Goal: Book appointment/travel/reservation

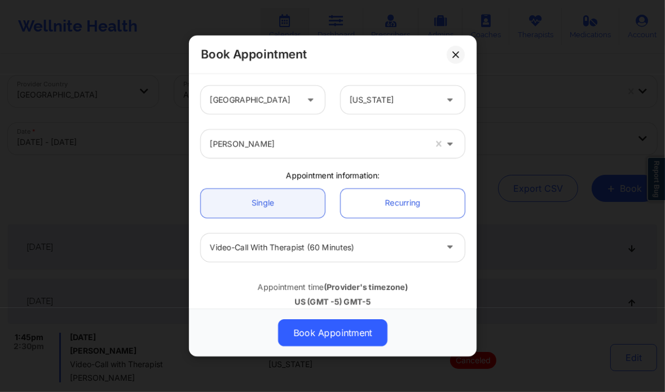
scroll to position [135, 0]
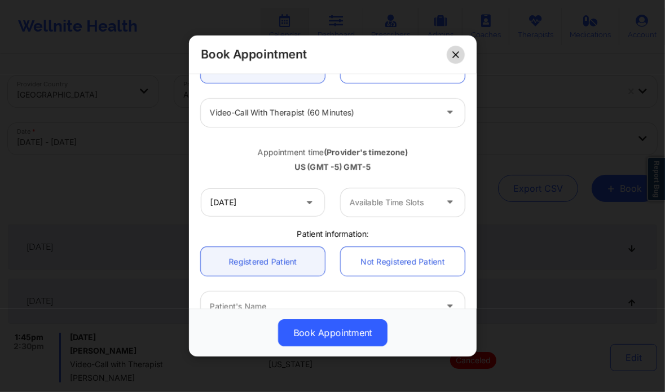
click at [458, 61] on button at bounding box center [456, 55] width 18 height 18
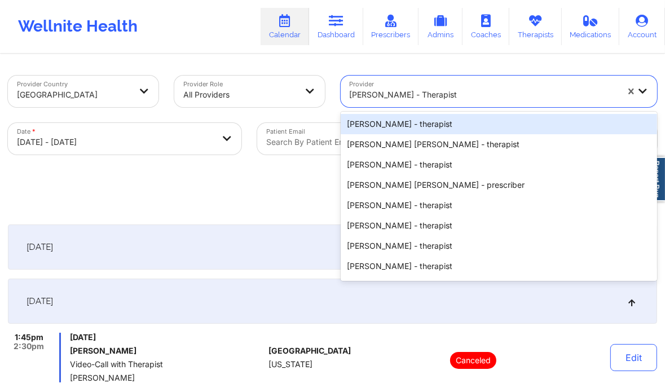
click at [415, 98] on div at bounding box center [484, 95] width 269 height 14
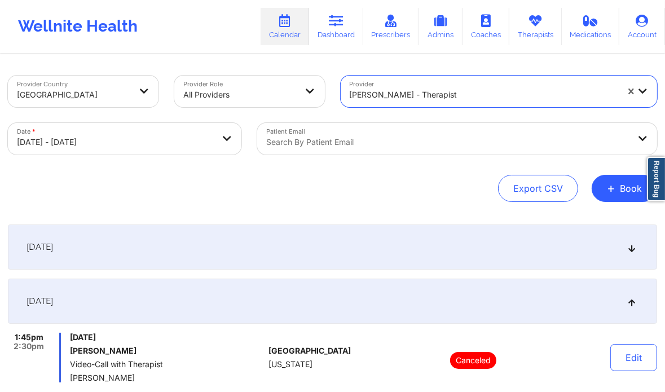
click at [415, 98] on div at bounding box center [484, 95] width 269 height 14
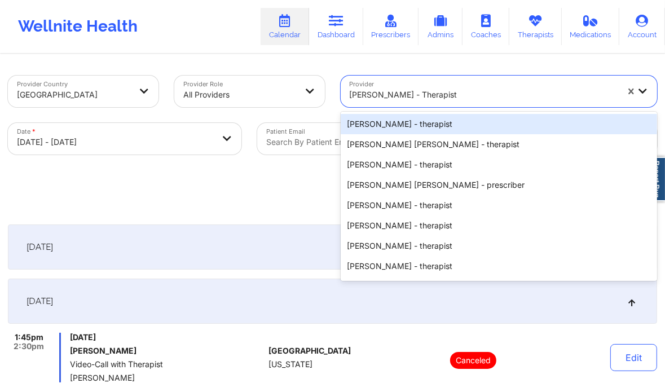
click at [415, 98] on div at bounding box center [484, 95] width 269 height 14
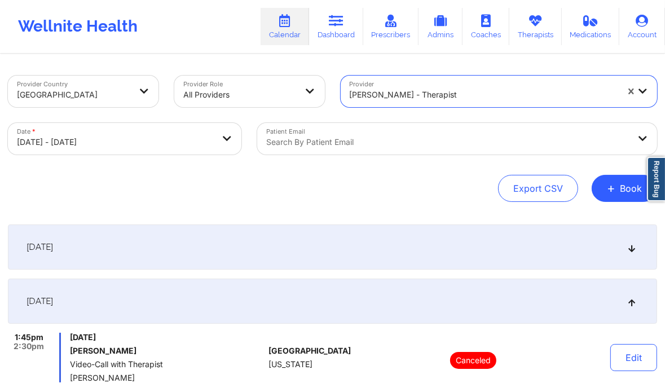
click at [402, 94] on div at bounding box center [484, 95] width 269 height 14
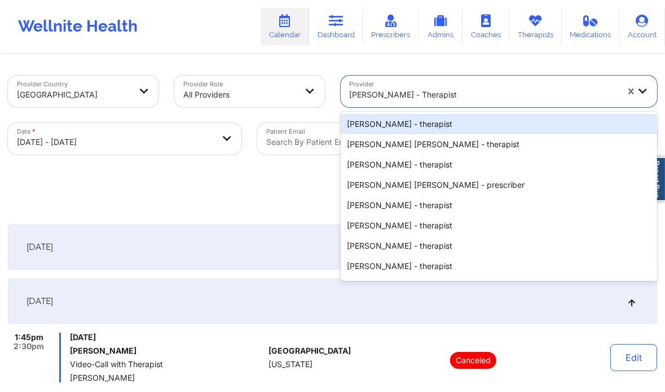
click at [402, 94] on div at bounding box center [484, 95] width 269 height 14
paste input "[PERSON_NAME] Love - [PERSON_NAME]"
type input "[PERSON_NAME] Love - [PERSON_NAME]"
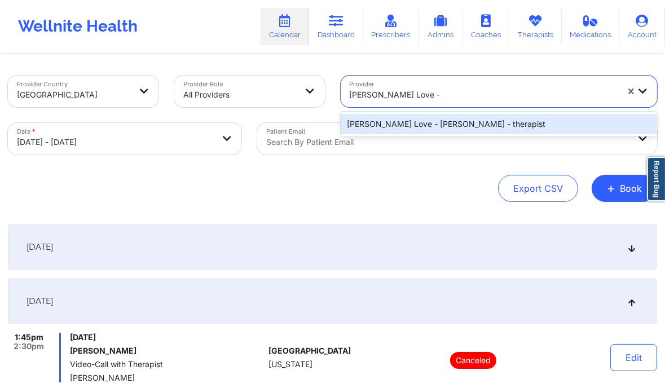
click at [388, 125] on div "[PERSON_NAME] Love - [PERSON_NAME] - therapist" at bounding box center [499, 124] width 317 height 20
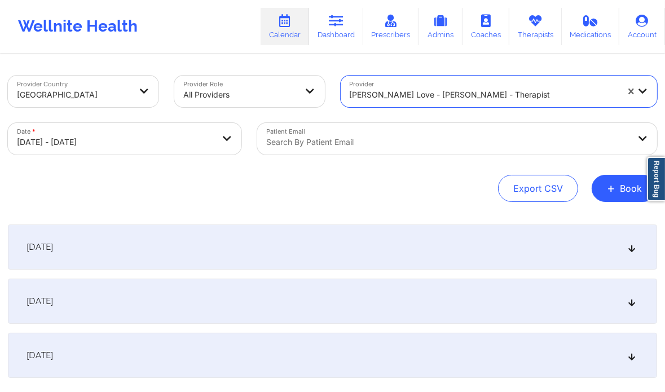
select select "2025-10"
select select "2025-11"
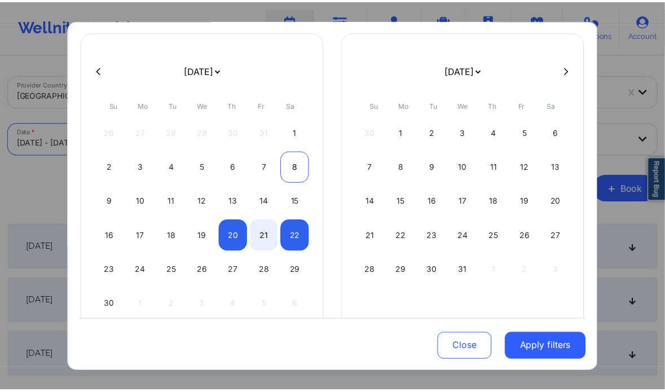
scroll to position [74, 0]
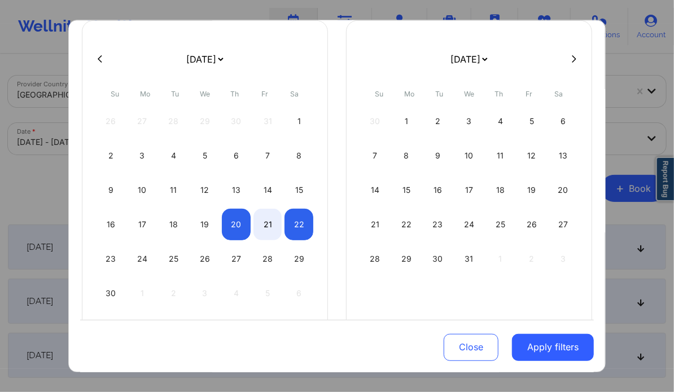
click at [94, 59] on button at bounding box center [99, 59] width 11 height 10
select select "2025-9"
select select "2025-10"
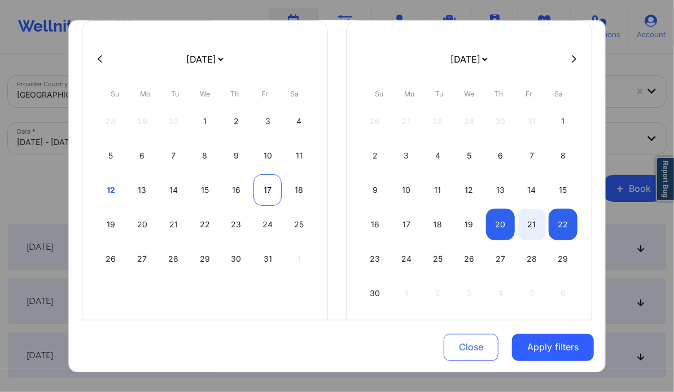
click at [262, 183] on div "17" at bounding box center [267, 190] width 29 height 32
select select "2025-9"
select select "2025-10"
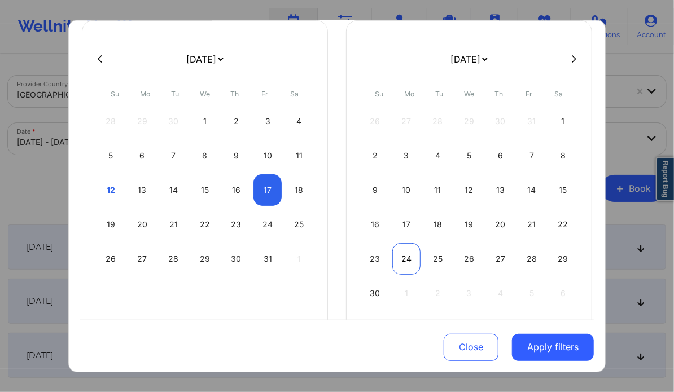
select select "2025-9"
select select "2025-10"
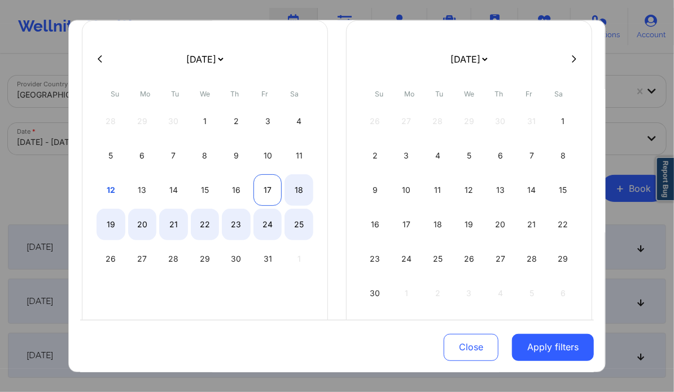
select select "2025-9"
select select "2025-10"
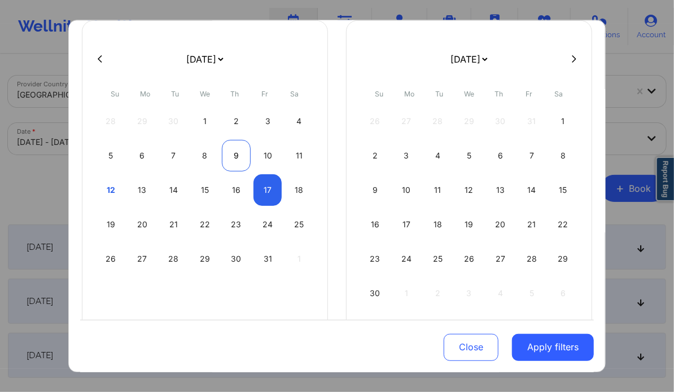
select select "2025-9"
select select "2025-10"
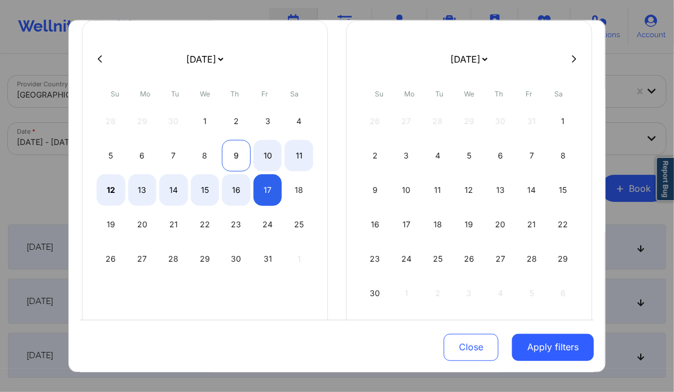
click at [233, 153] on div "9" at bounding box center [236, 156] width 29 height 32
select select "2025-9"
select select "2025-10"
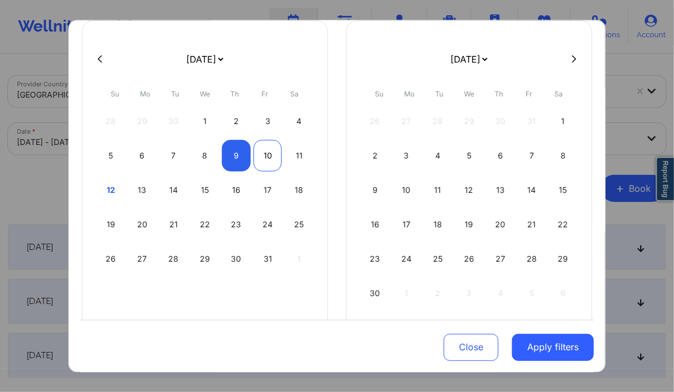
select select "2025-9"
select select "2025-10"
select select "2025-9"
select select "2025-10"
select select "2025-9"
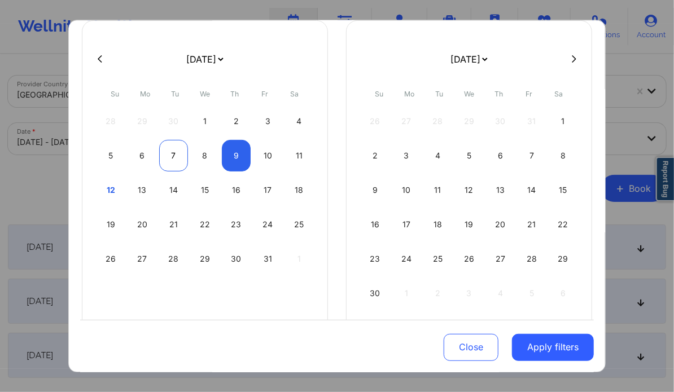
select select "2025-10"
select select "2025-9"
select select "2025-10"
select select "2025-9"
select select "2025-10"
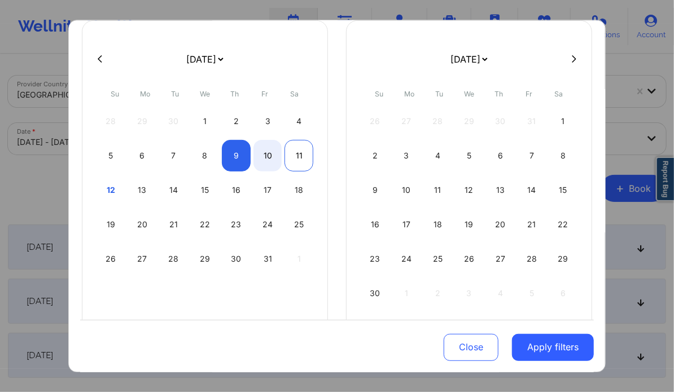
select select "2025-9"
select select "2025-10"
click at [301, 152] on div "11" at bounding box center [298, 156] width 29 height 32
select select "2025-9"
select select "2025-10"
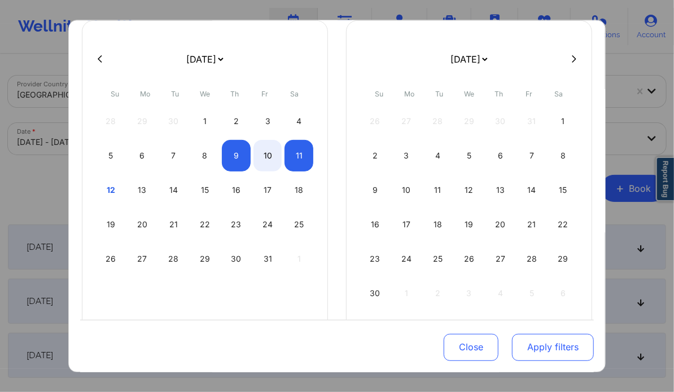
click at [536, 337] on button "Apply filters" at bounding box center [553, 347] width 82 height 27
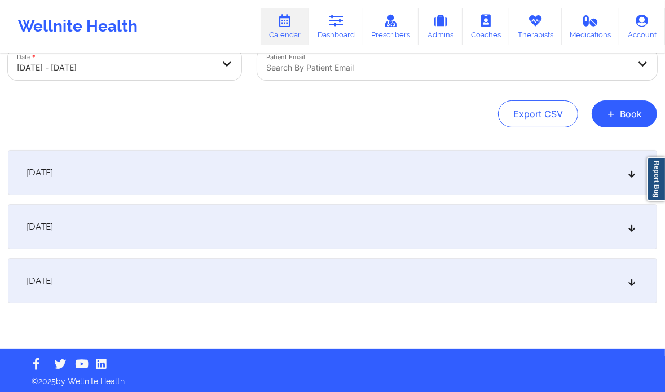
click at [433, 242] on div "[DATE]" at bounding box center [333, 226] width 650 height 45
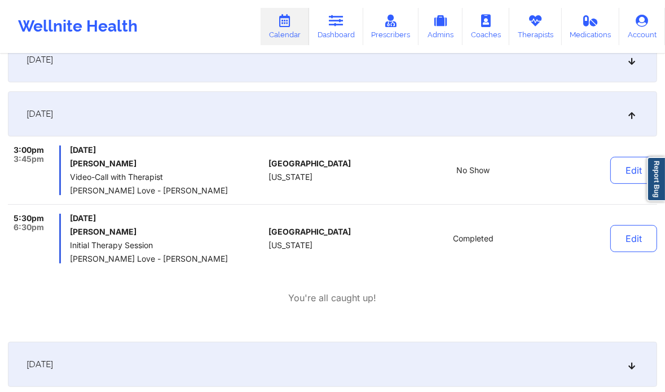
scroll to position [190, 0]
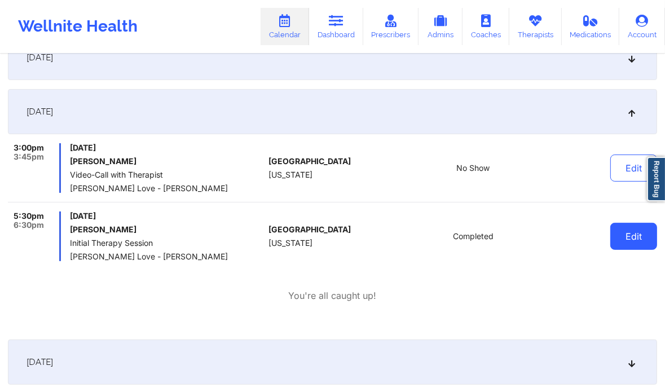
click at [624, 244] on button "Edit" at bounding box center [634, 236] width 47 height 27
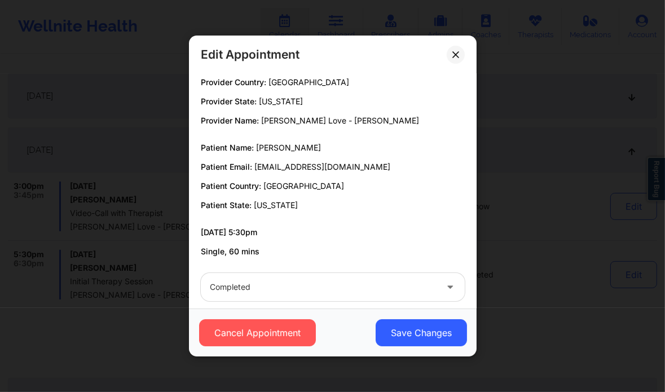
scroll to position [21, 0]
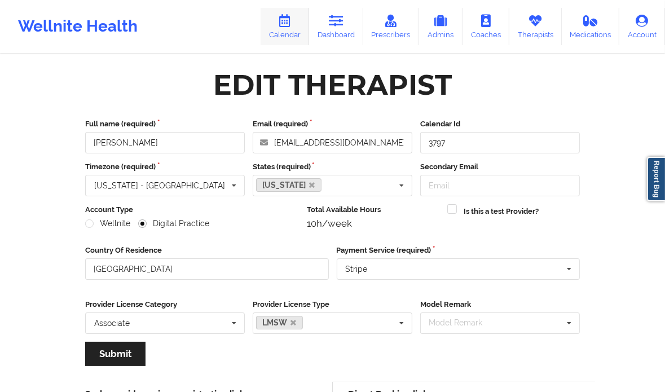
click at [297, 27] on link "Calendar" at bounding box center [285, 26] width 49 height 37
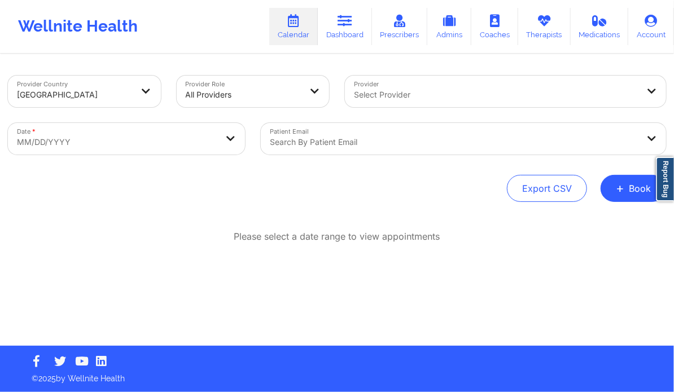
click at [393, 93] on div at bounding box center [496, 95] width 284 height 14
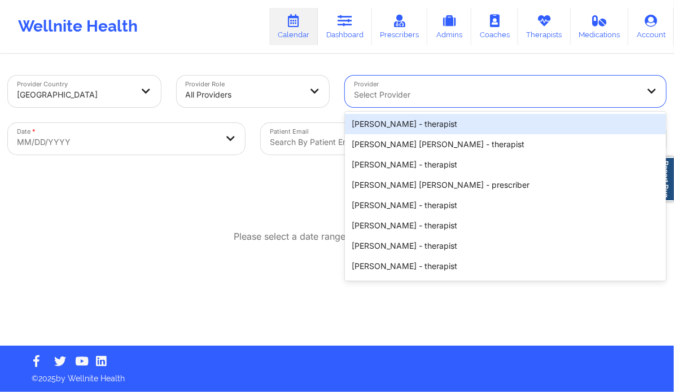
paste input "[PERSON_NAME]"
type input "[PERSON_NAME]"
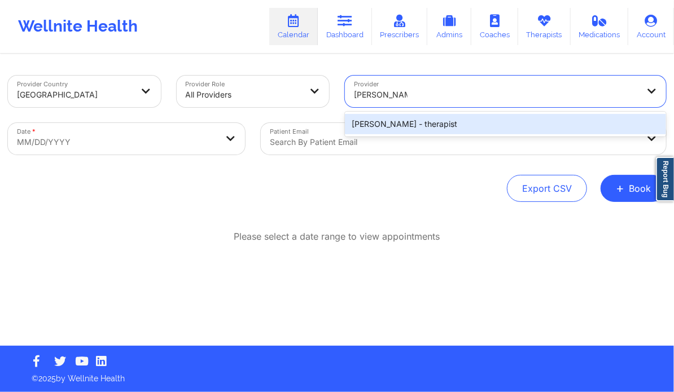
click at [406, 121] on div "[PERSON_NAME] - therapist" at bounding box center [505, 124] width 321 height 20
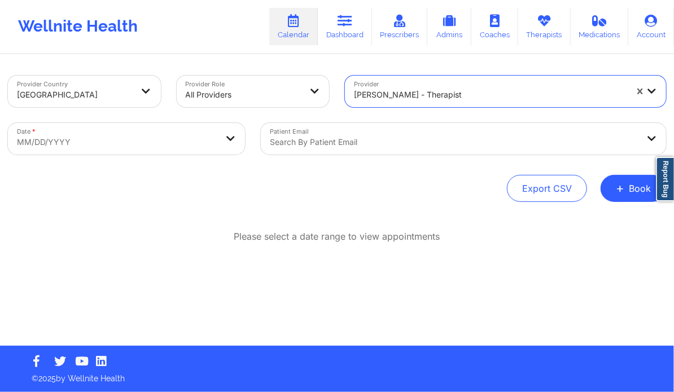
select select "2025-8"
select select "2025-9"
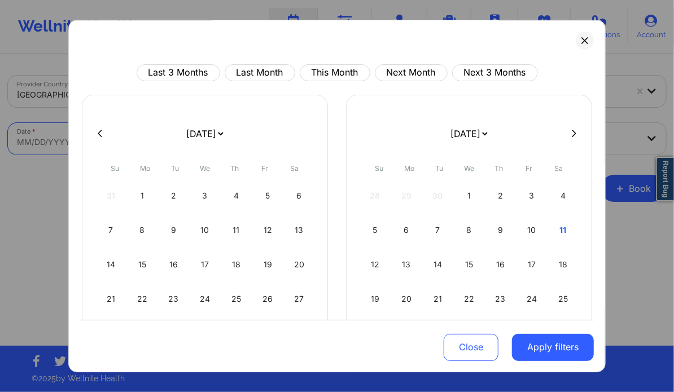
click at [211, 137] on body "Wellnite Health Calendar Dashboard Prescribers Admins Coaches Therapists Medica…" at bounding box center [337, 196] width 674 height 392
click at [498, 231] on div "9" at bounding box center [500, 230] width 29 height 32
select select "2025-9"
select select "2025-10"
select select "2025-9"
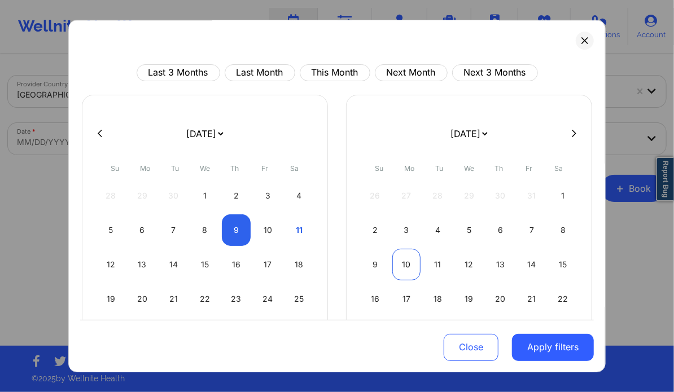
select select "2025-10"
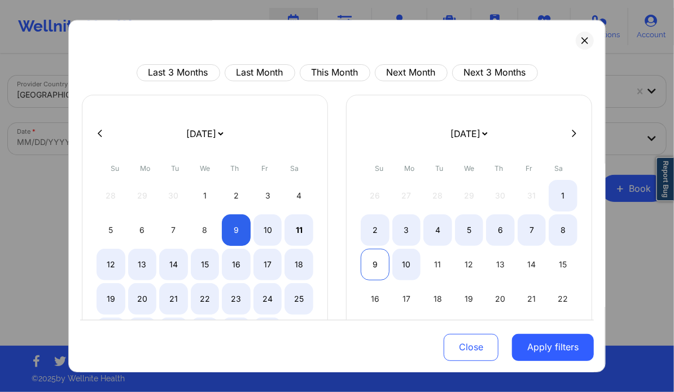
select select "2025-9"
select select "2025-10"
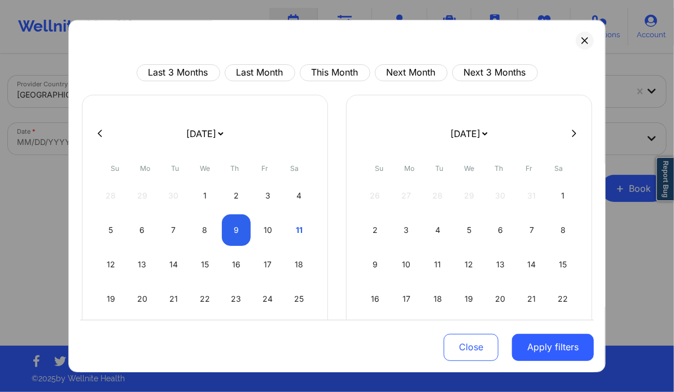
select select "2025-9"
select select "2025-10"
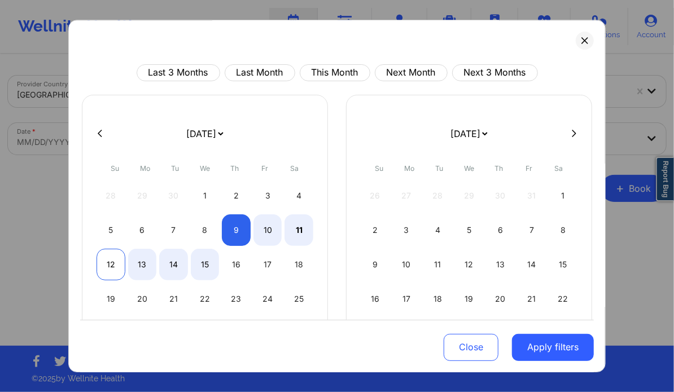
select select "2025-9"
select select "2025-10"
click at [104, 265] on div "12" at bounding box center [111, 265] width 29 height 32
select select "2025-9"
select select "2025-10"
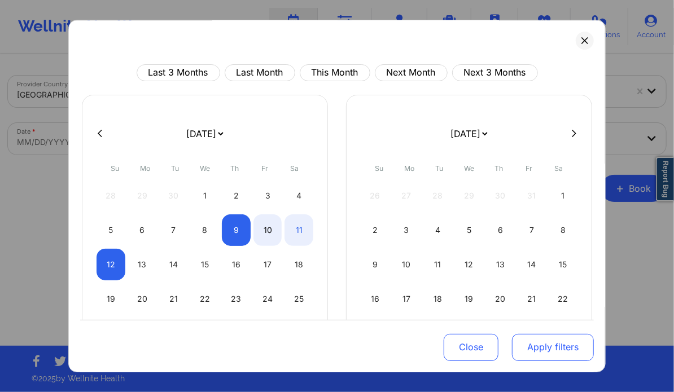
click at [536, 345] on button "Apply filters" at bounding box center [553, 347] width 82 height 27
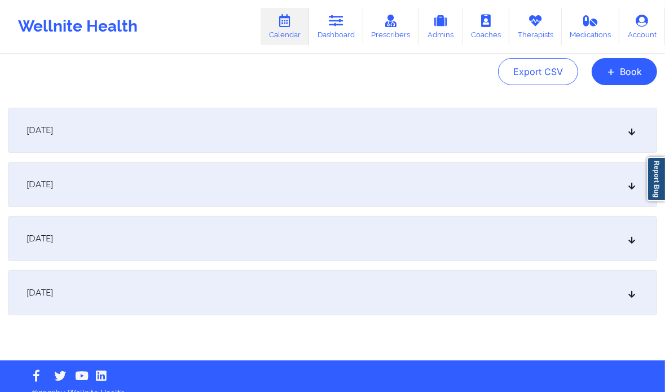
scroll to position [117, 0]
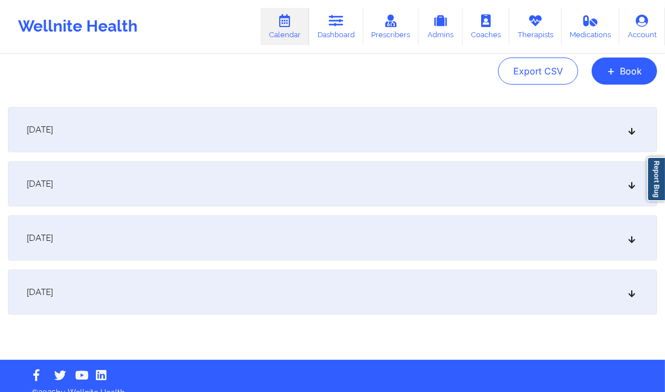
click at [609, 192] on div "[DATE]" at bounding box center [333, 183] width 650 height 45
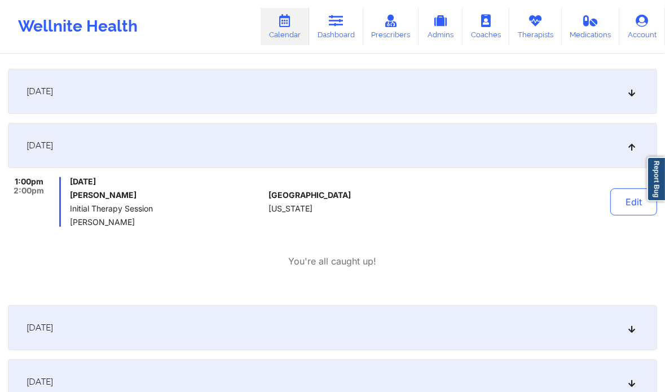
scroll to position [0, 0]
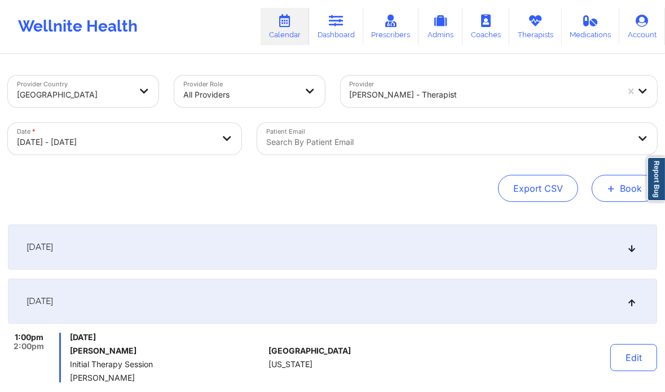
click at [621, 181] on button "+ Book" at bounding box center [624, 188] width 65 height 27
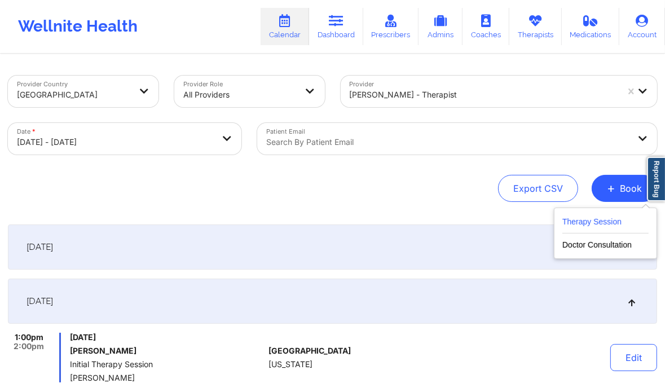
click at [609, 221] on button "Therapy Session" at bounding box center [606, 224] width 86 height 19
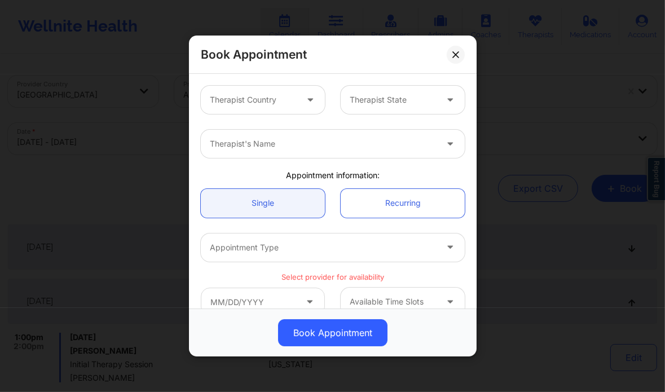
click at [239, 112] on div "Therapist Country" at bounding box center [249, 100] width 97 height 28
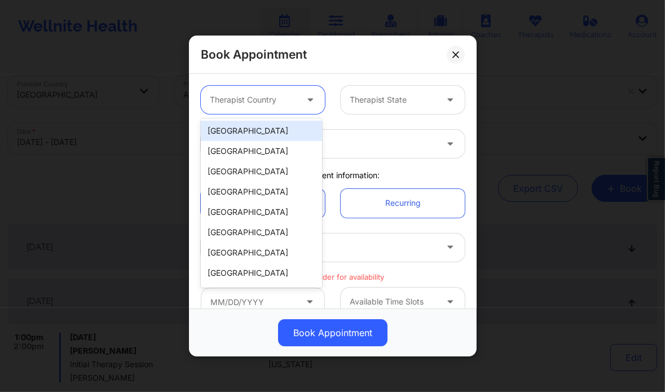
click at [236, 135] on div "[GEOGRAPHIC_DATA]" at bounding box center [261, 131] width 121 height 20
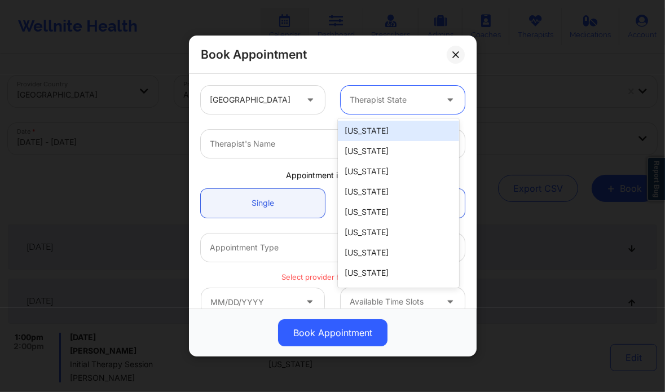
click at [360, 100] on div at bounding box center [393, 100] width 87 height 14
type input "te"
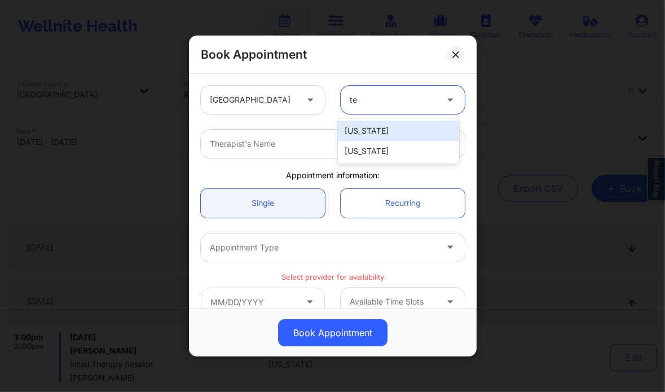
click at [361, 129] on div "[US_STATE]" at bounding box center [398, 131] width 121 height 20
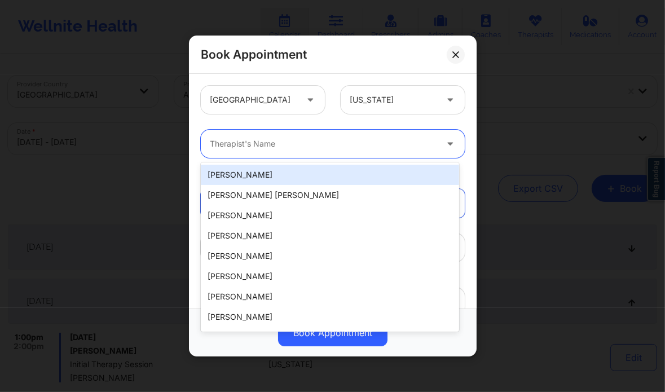
click at [294, 142] on div at bounding box center [323, 144] width 227 height 14
paste input "[PERSON_NAME] Love - [PERSON_NAME]"
type input "[PERSON_NAME] Love - [PERSON_NAME]"
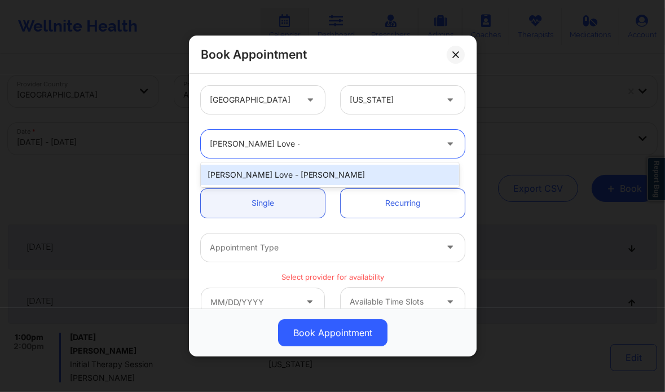
click at [303, 176] on div "[PERSON_NAME] Love - [PERSON_NAME]" at bounding box center [330, 175] width 258 height 20
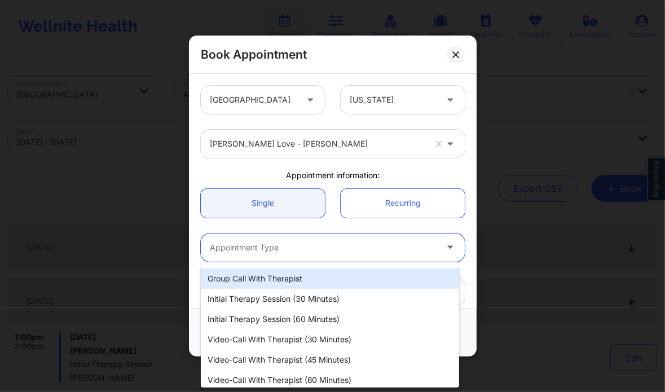
click at [291, 242] on div at bounding box center [323, 248] width 227 height 14
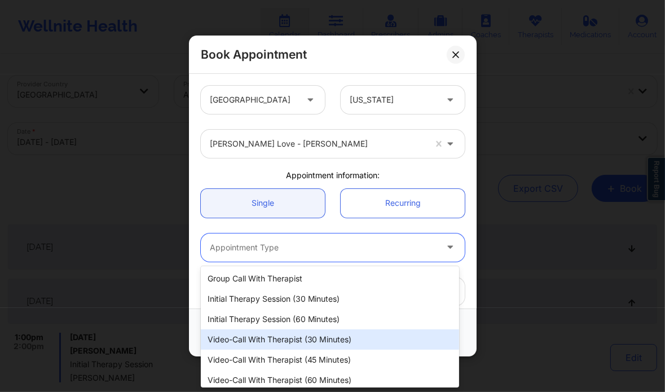
scroll to position [25, 0]
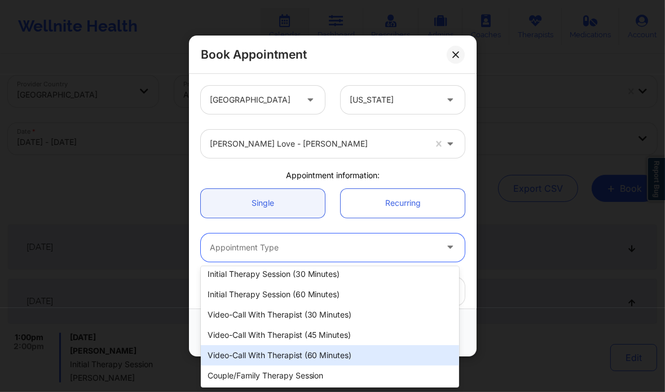
click at [296, 353] on div "Video-Call with Therapist (60 minutes)" at bounding box center [330, 355] width 258 height 20
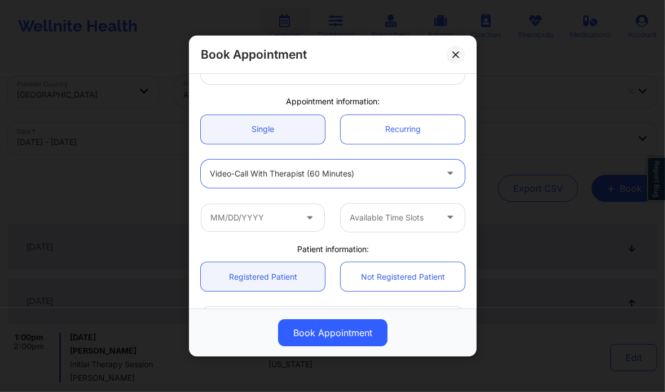
scroll to position [74, 0]
click at [289, 218] on input "text" at bounding box center [263, 217] width 124 height 28
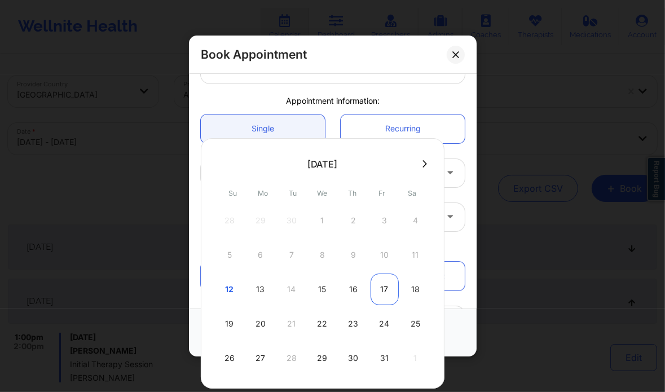
click at [384, 282] on div "17" at bounding box center [385, 290] width 28 height 32
type input "[DATE]"
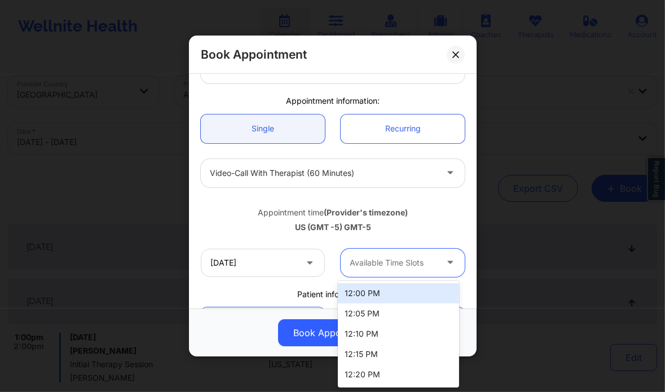
click at [409, 256] on div at bounding box center [393, 263] width 87 height 14
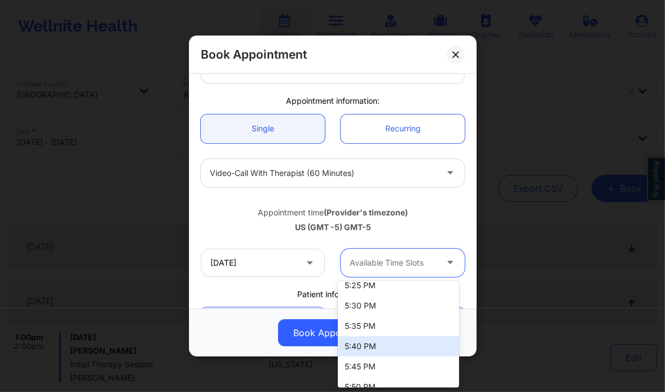
scroll to position [860, 0]
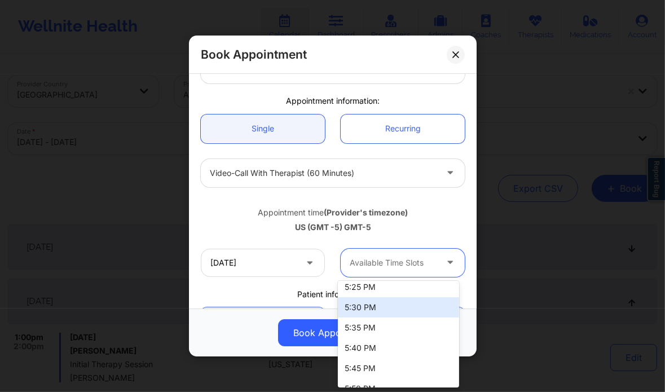
click at [391, 304] on div "5:30 PM" at bounding box center [398, 307] width 121 height 20
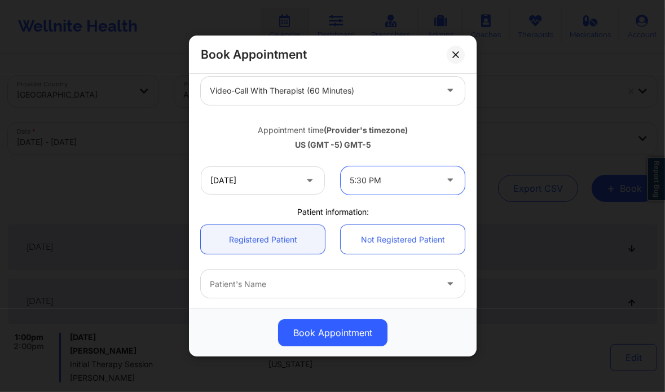
scroll to position [158, 0]
